Goal: Information Seeking & Learning: Learn about a topic

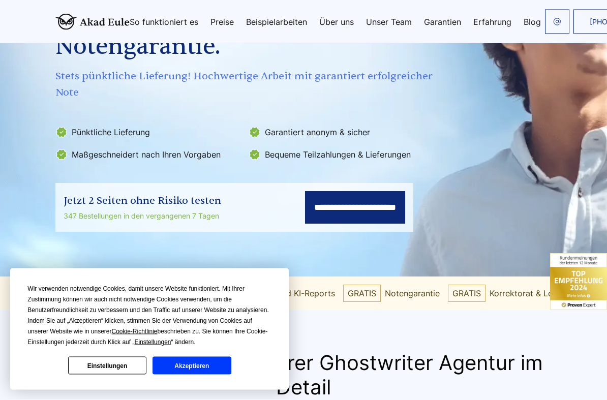
scroll to position [167, 0]
click at [185, 297] on button "Akzeptieren" at bounding box center [192, 366] width 78 height 18
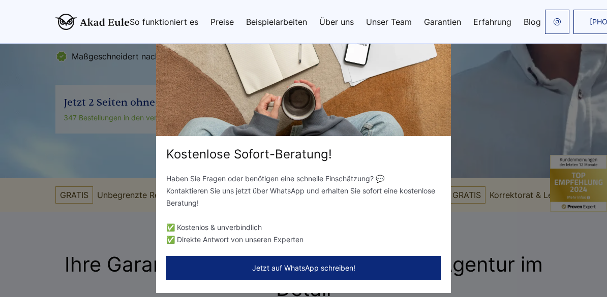
scroll to position [262, 0]
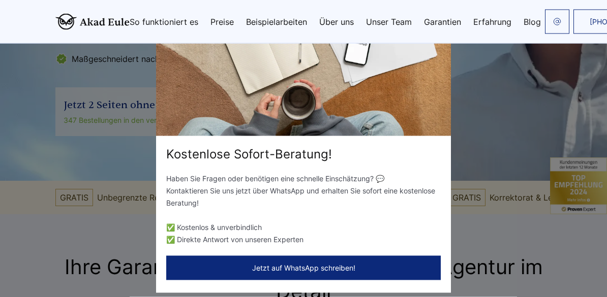
click at [218, 25] on link "Preise" at bounding box center [222, 22] width 23 height 8
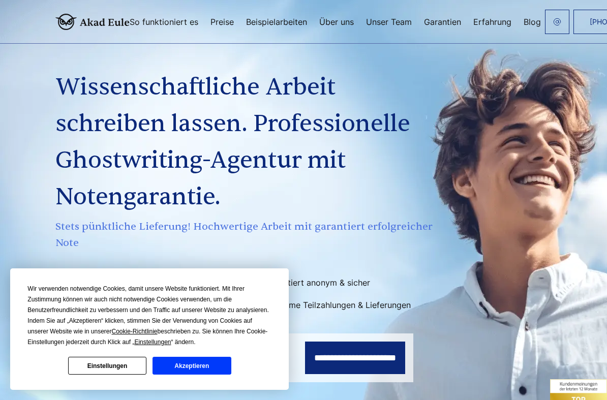
click at [223, 25] on link "Preise" at bounding box center [222, 22] width 23 height 8
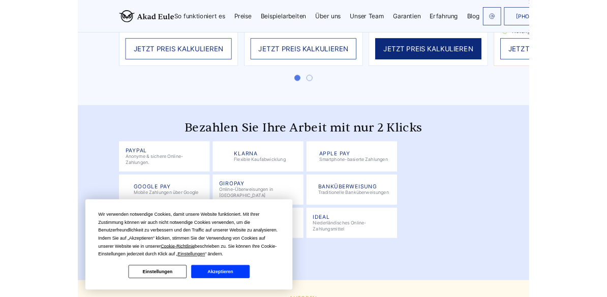
scroll to position [2476, 0]
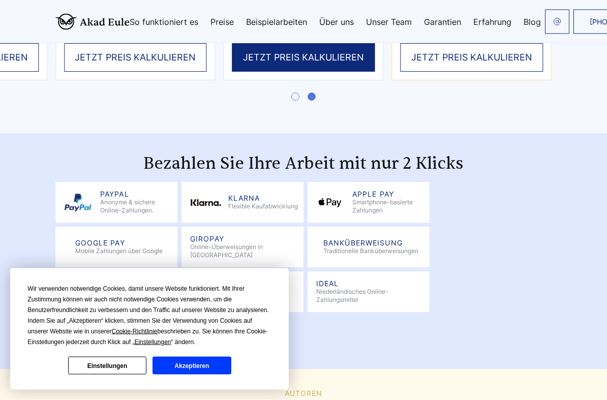
scroll to position [2486, 0]
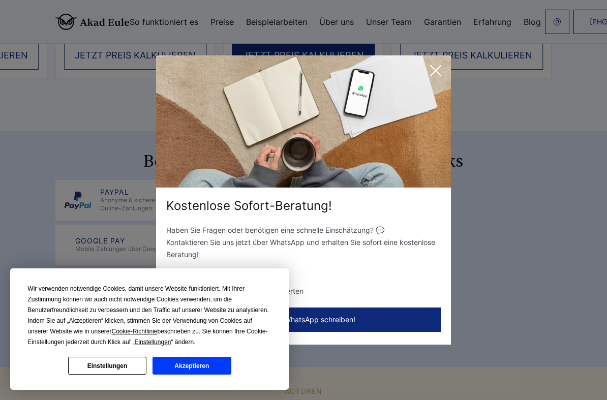
click at [32, 101] on div "Kostenlose Sofort-Beratung! Haben Sie Fragen oder benötigen eine schnelle Einsc…" at bounding box center [303, 200] width 607 height 400
click at [437, 73] on icon at bounding box center [436, 71] width 20 height 20
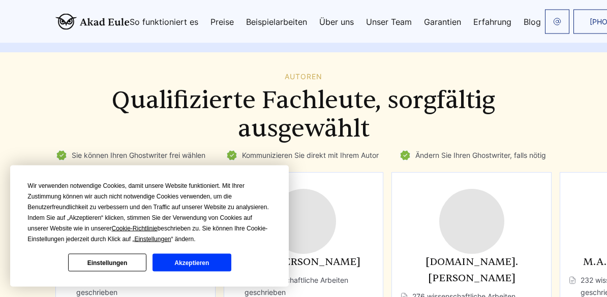
scroll to position [2806, 0]
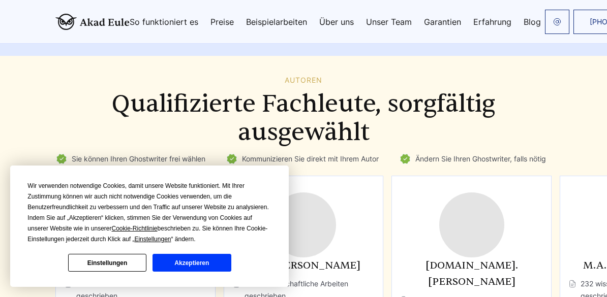
click at [289, 21] on link "Beispielarbeiten" at bounding box center [276, 22] width 61 height 8
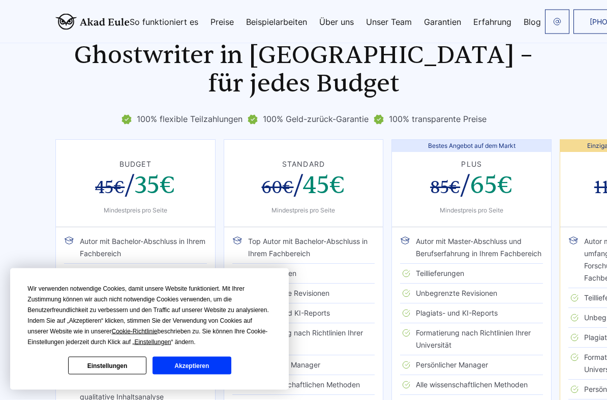
scroll to position [2029, 0]
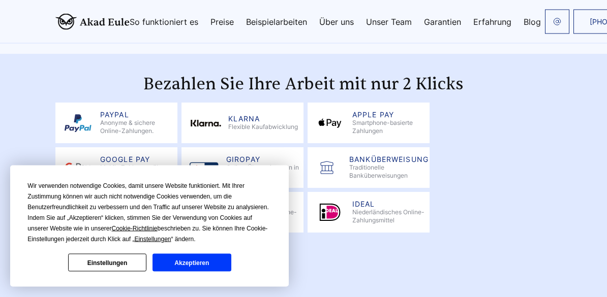
scroll to position [2530, 0]
